Goal: Find specific page/section: Find specific page/section

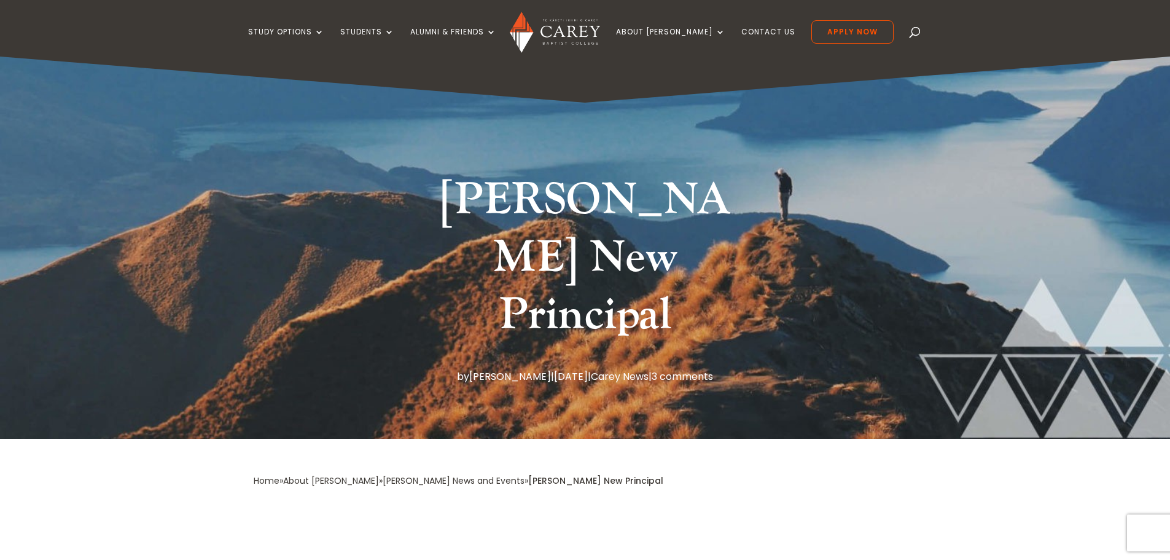
click at [501, 369] on link "[PERSON_NAME]" at bounding box center [510, 376] width 82 height 14
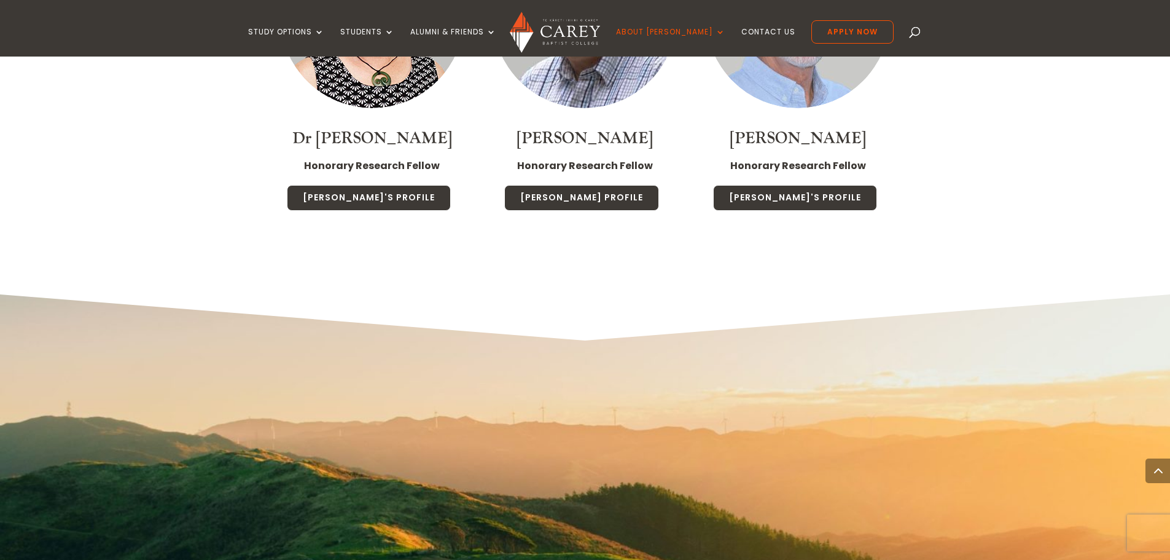
scroll to position [6925, 0]
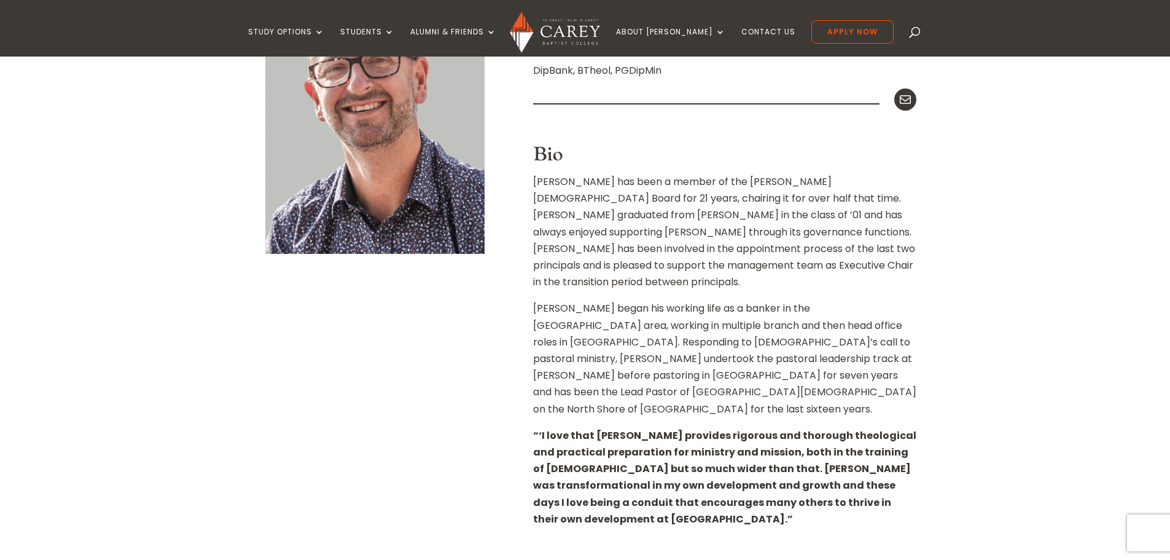
scroll to position [369, 0]
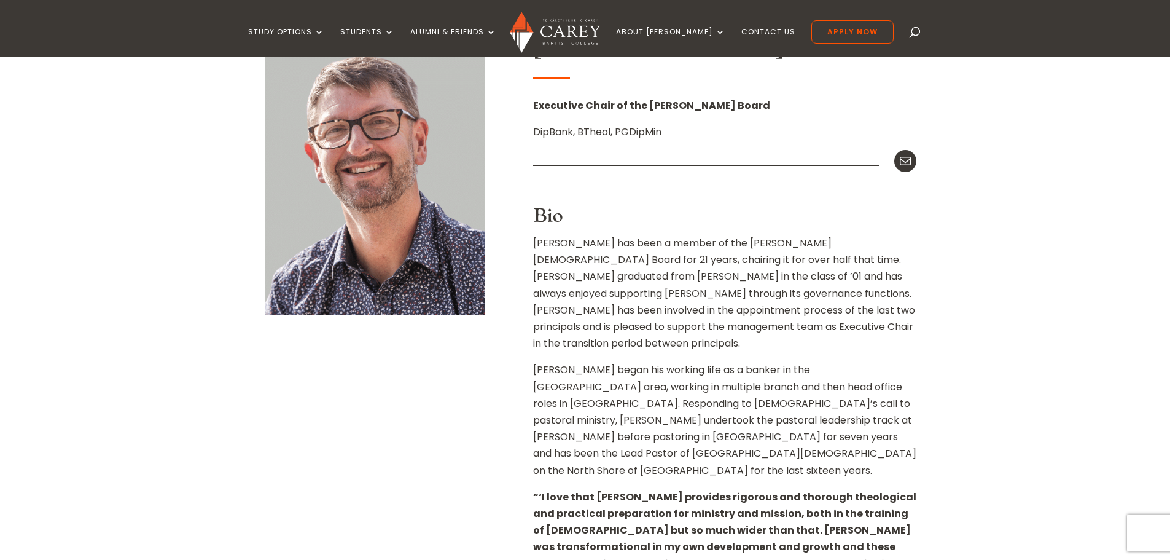
click at [1016, 355] on div "Home » About [PERSON_NAME] » Staff » [PERSON_NAME] [PERSON_NAME] Executive Chai…" at bounding box center [585, 330] width 1170 height 821
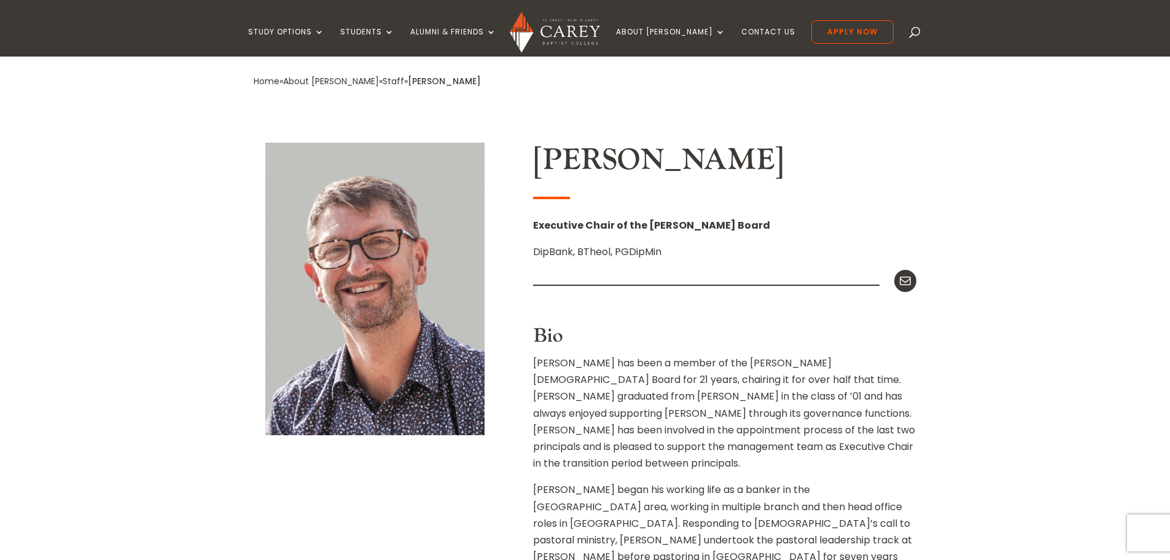
scroll to position [246, 0]
